Goal: Transaction & Acquisition: Purchase product/service

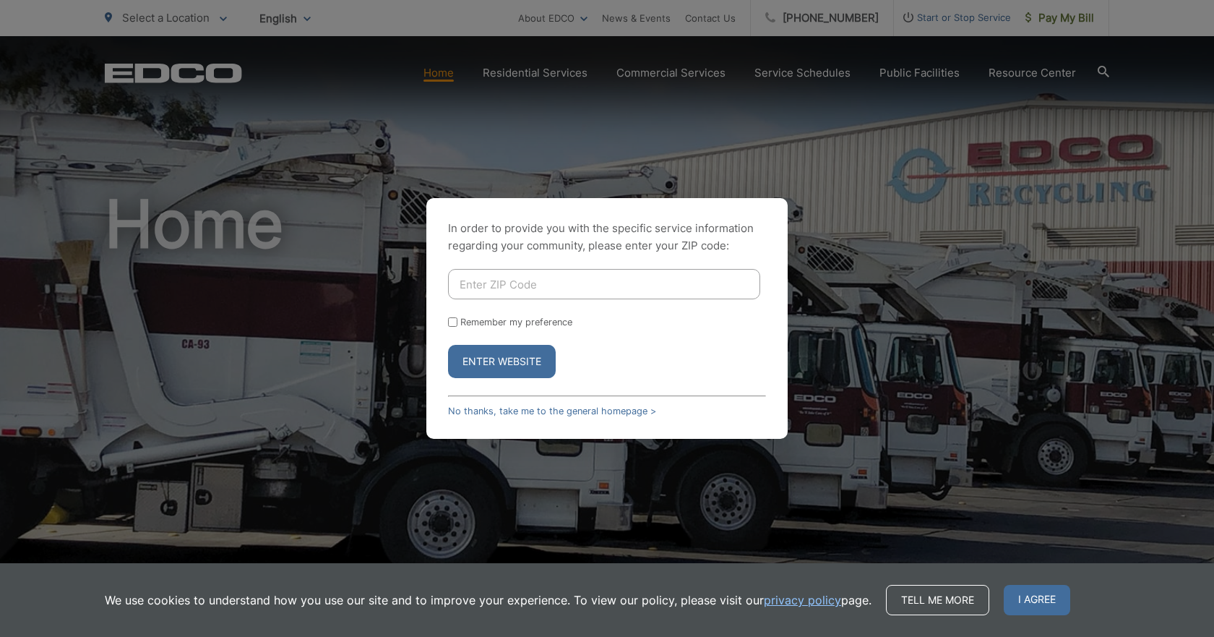
click at [490, 280] on input "Enter ZIP Code" at bounding box center [604, 284] width 312 height 30
type input "92102"
click at [516, 349] on button "Enter Website" at bounding box center [502, 361] width 108 height 33
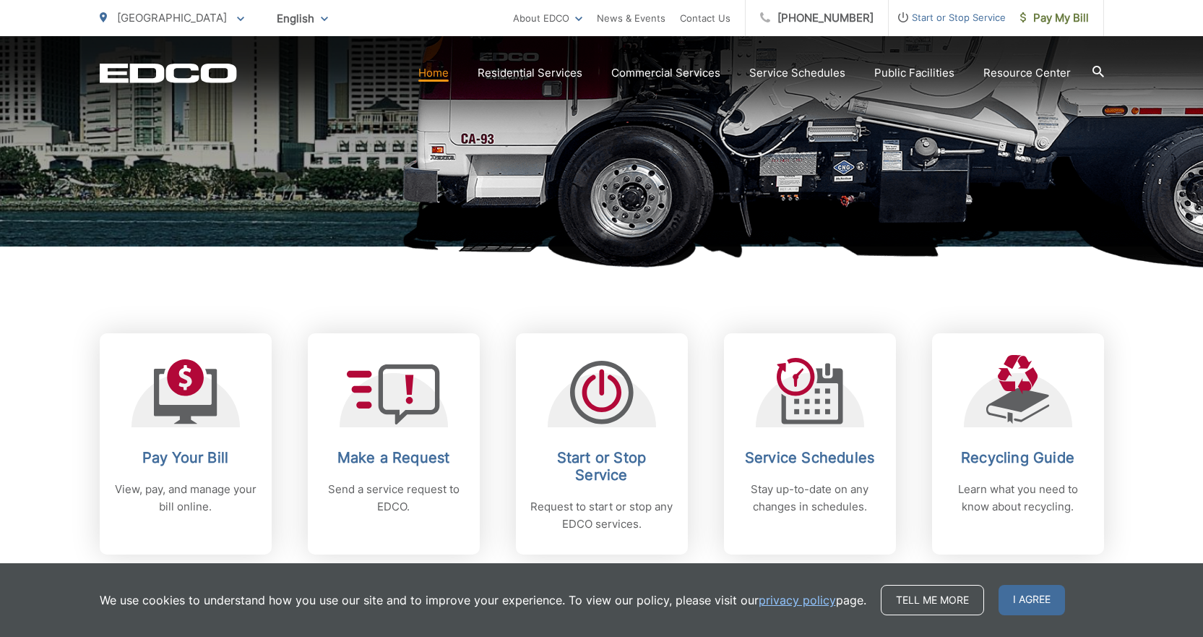
scroll to position [434, 0]
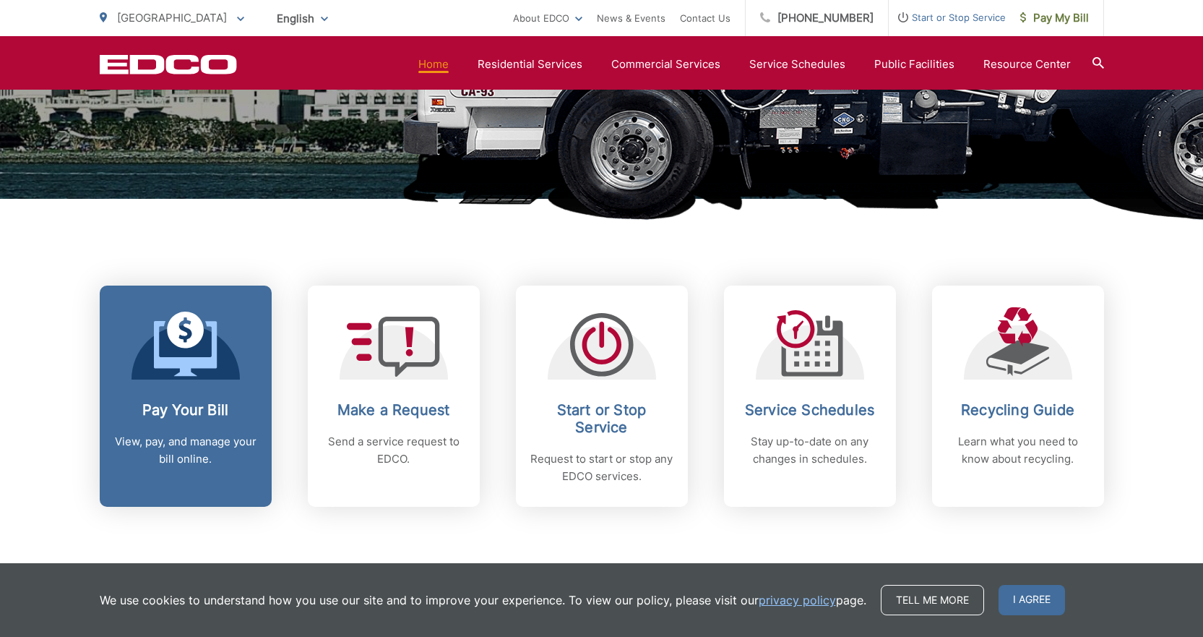
click at [198, 423] on div "Pay Your Bill View, pay, and manage your bill online." at bounding box center [185, 434] width 143 height 66
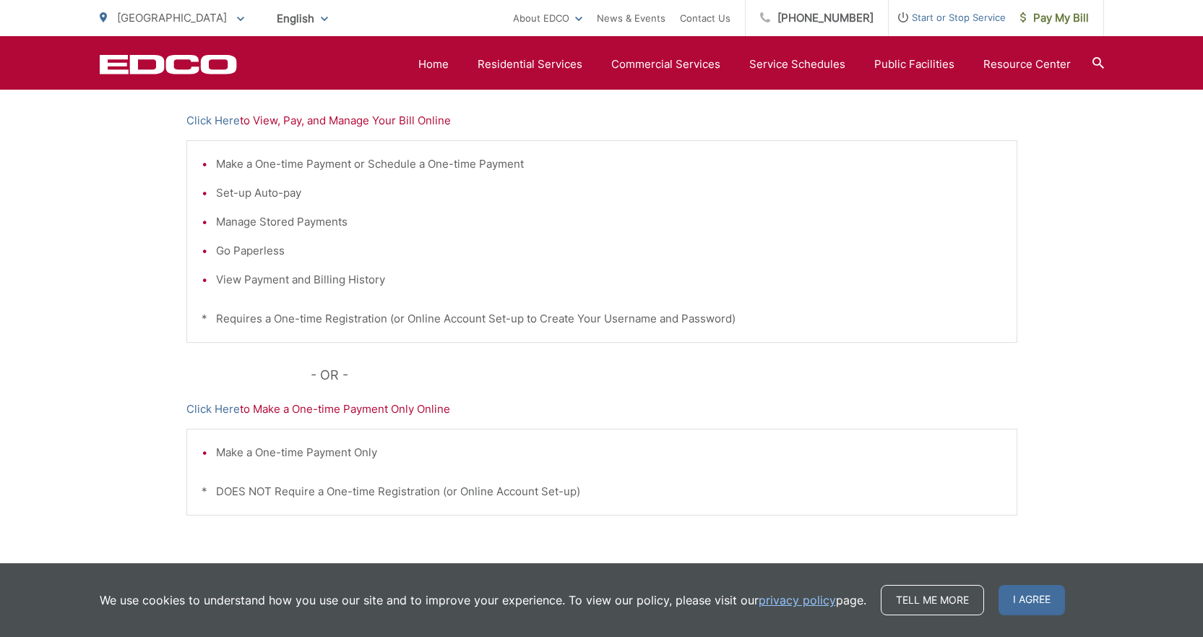
scroll to position [289, 0]
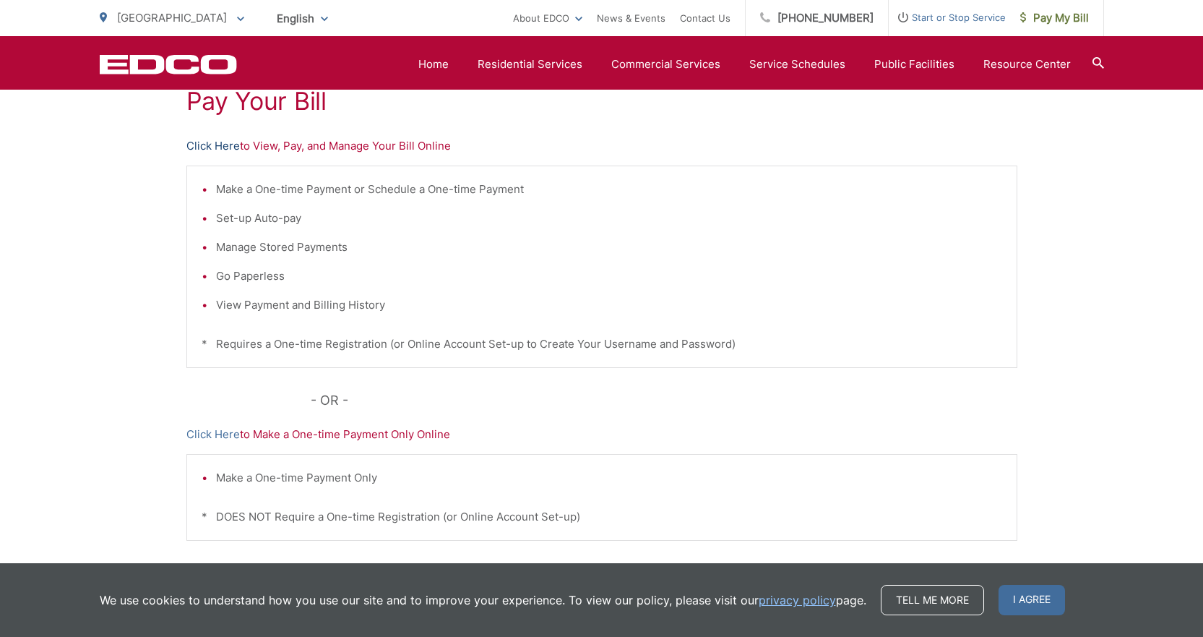
click at [202, 146] on link "Click Here" at bounding box center [212, 145] width 53 height 17
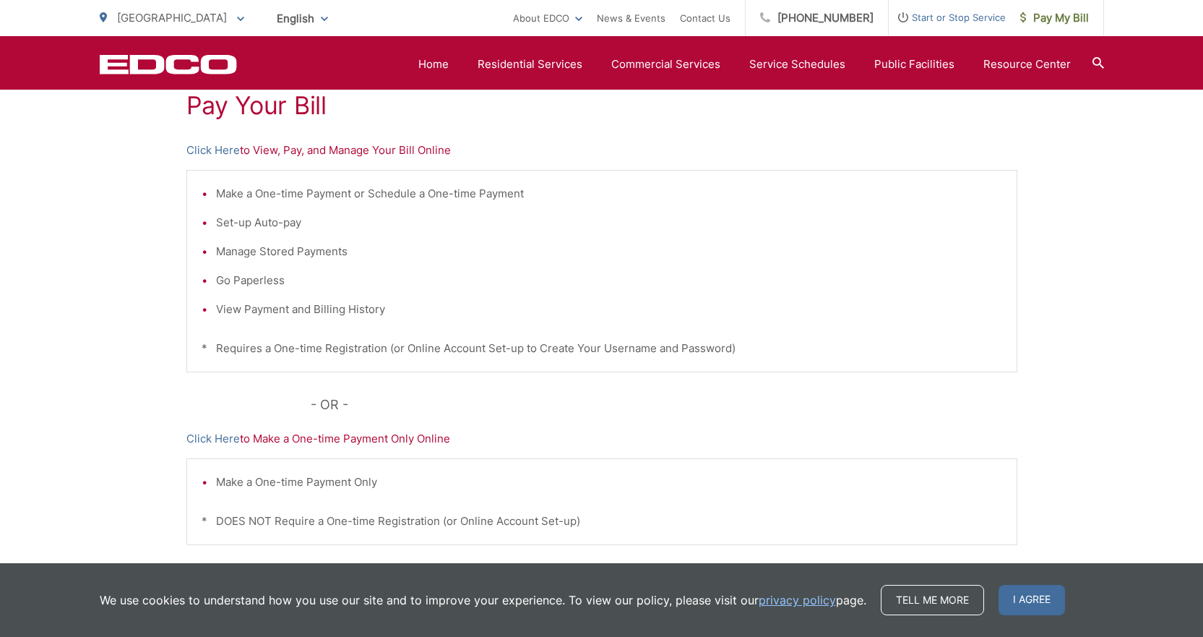
scroll to position [102, 0]
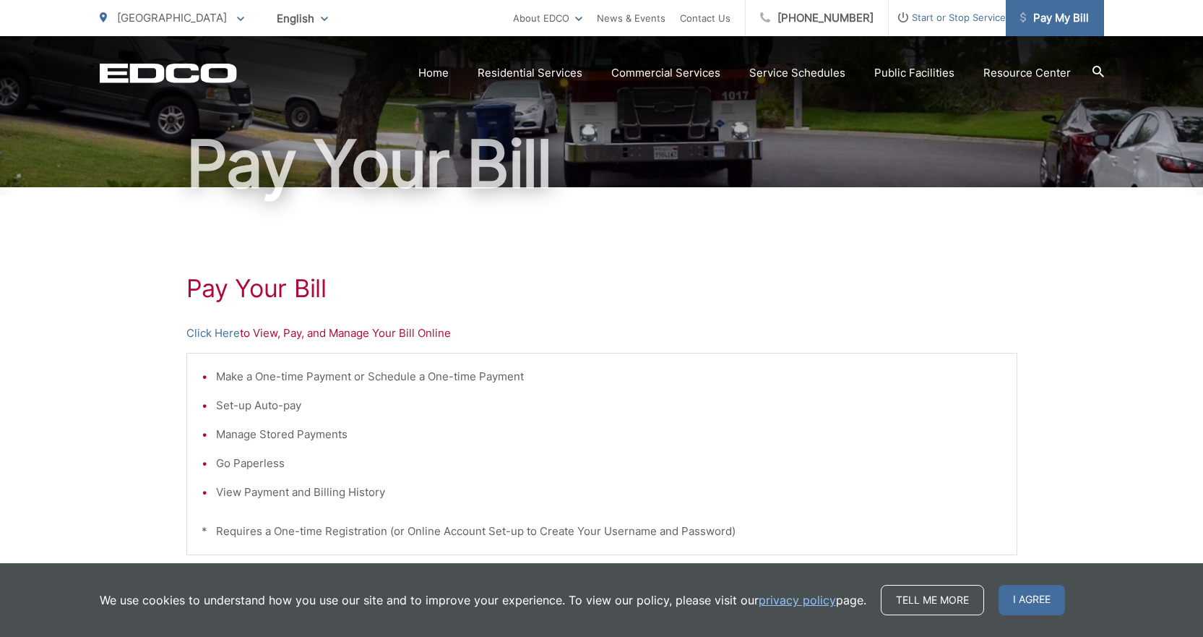
click at [1060, 12] on span "Pay My Bill" at bounding box center [1055, 17] width 69 height 17
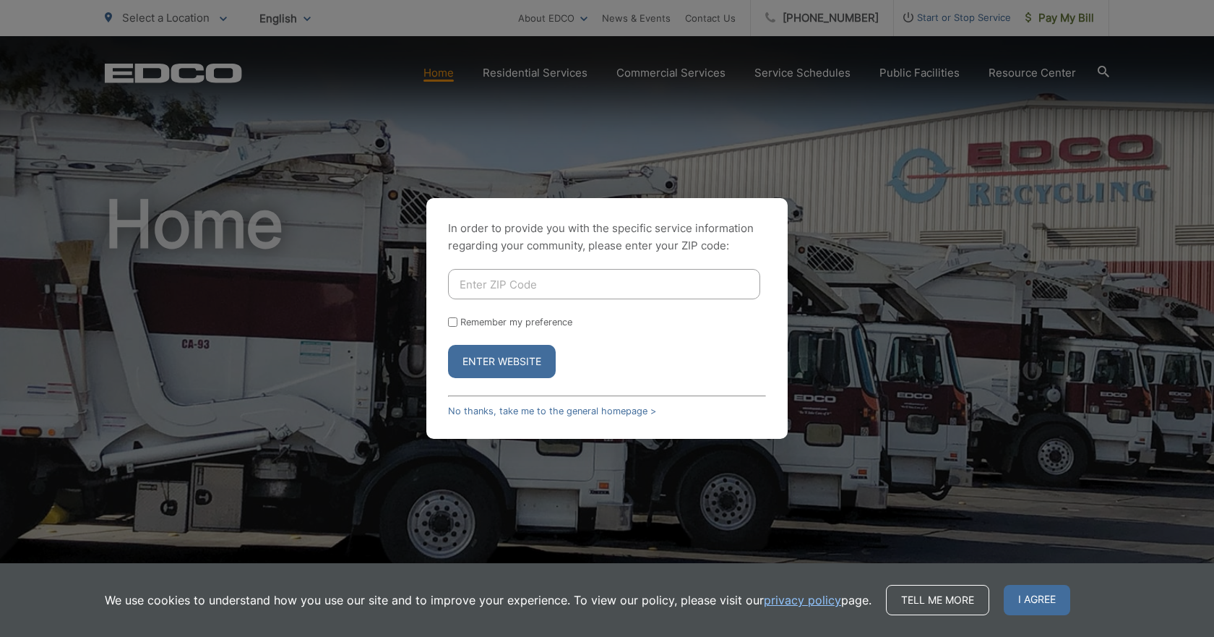
click at [536, 289] on input "Enter ZIP Code" at bounding box center [604, 284] width 312 height 30
type input "92102"
click at [539, 366] on button "Enter Website" at bounding box center [502, 361] width 108 height 33
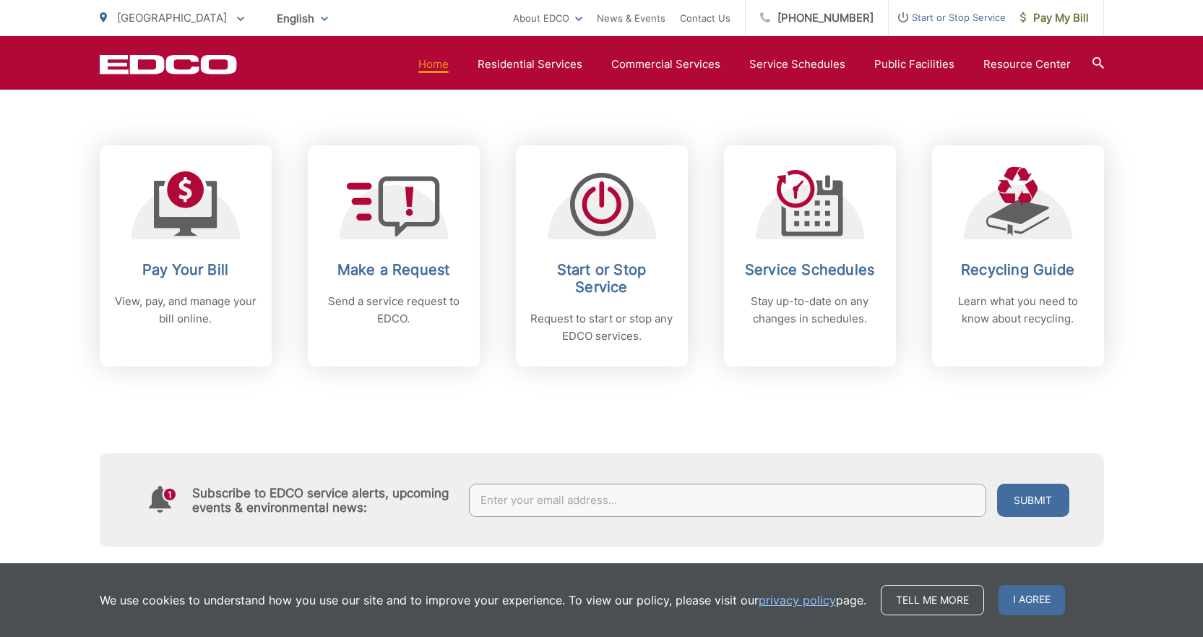
scroll to position [578, 0]
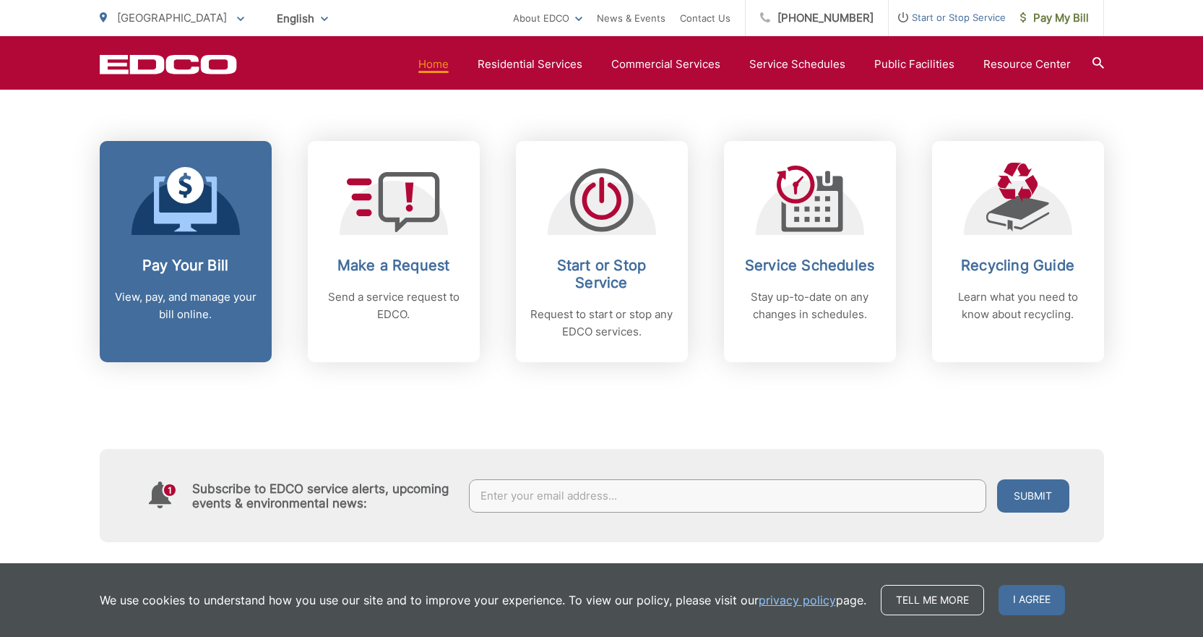
click at [220, 250] on link "Pay Your Bill View, pay, and manage your bill online." at bounding box center [186, 251] width 172 height 221
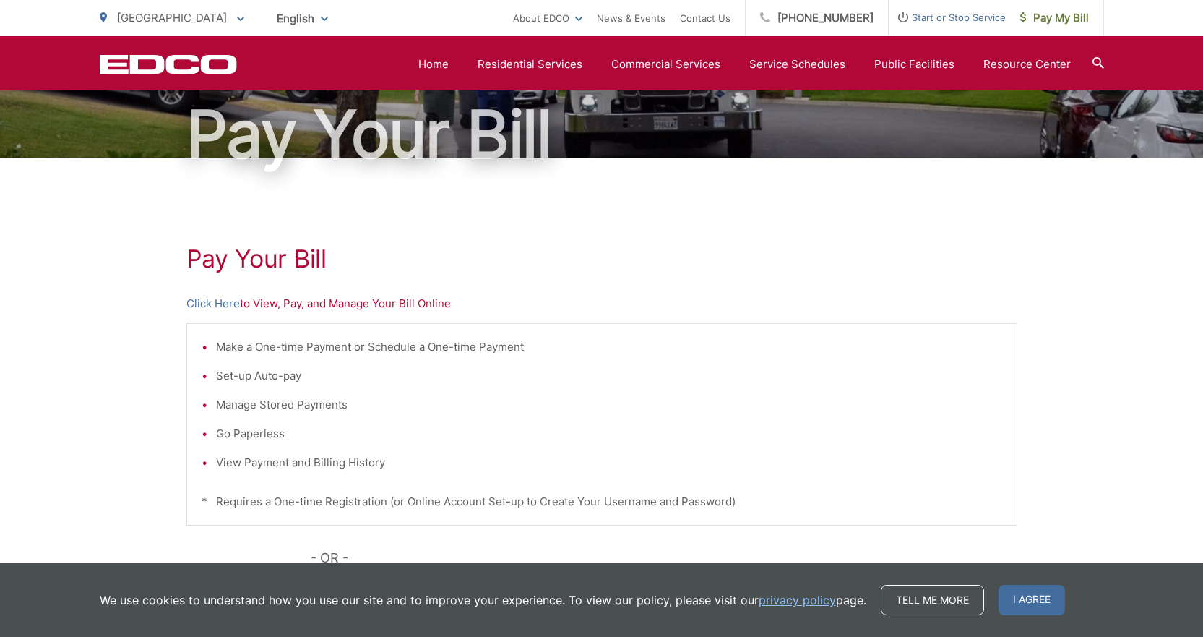
scroll to position [72, 0]
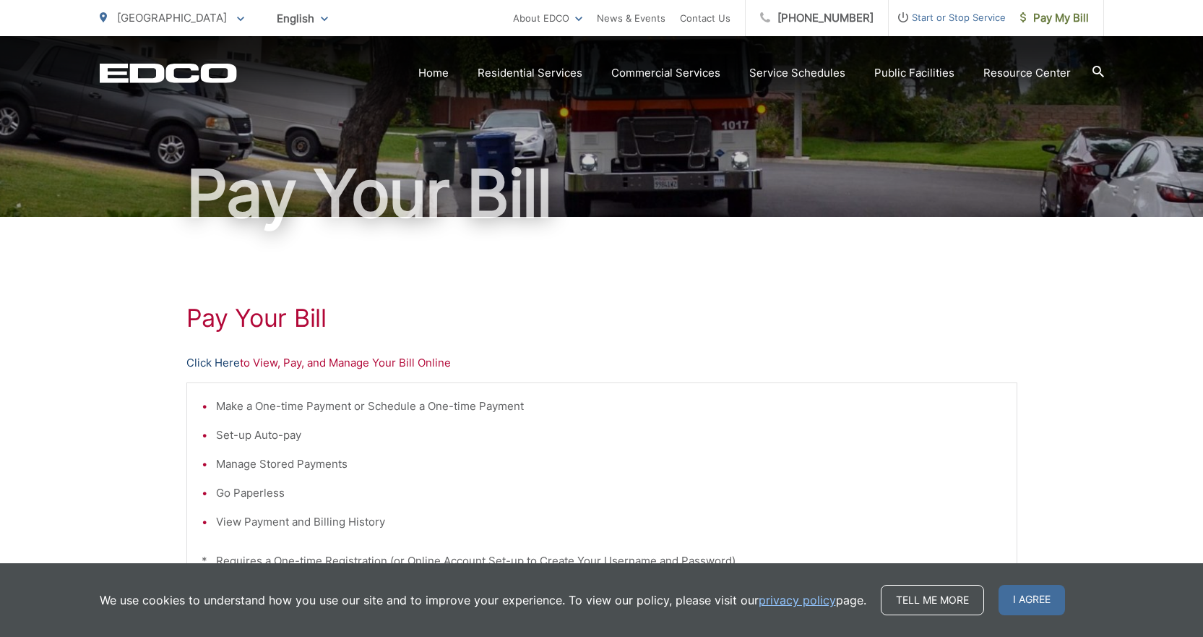
click at [201, 363] on link "Click Here" at bounding box center [212, 362] width 53 height 17
